Goal: Information Seeking & Learning: Learn about a topic

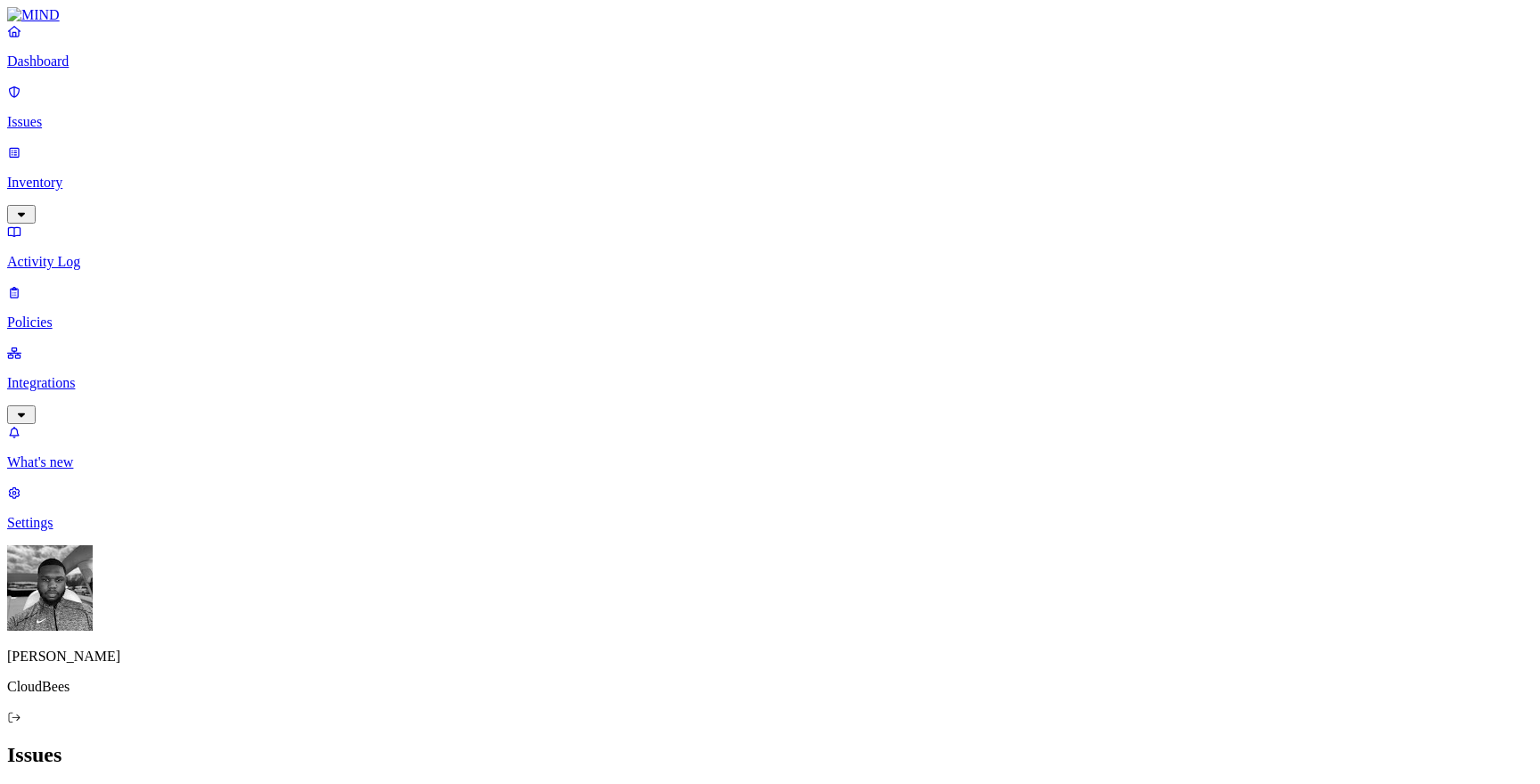
drag, startPoint x: 1226, startPoint y: 621, endPoint x: 1335, endPoint y: 620, distance: 109.0
